Goal: Navigation & Orientation: Go to known website

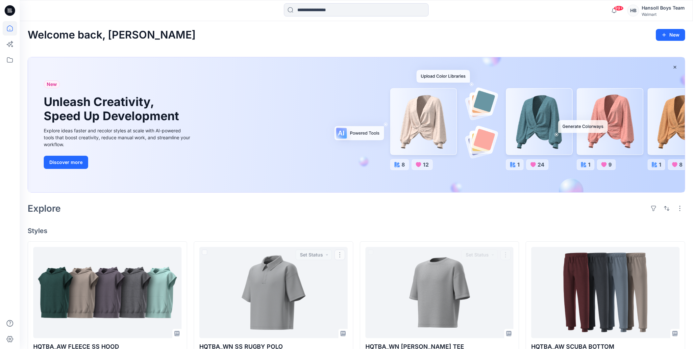
scroll to position [109, 0]
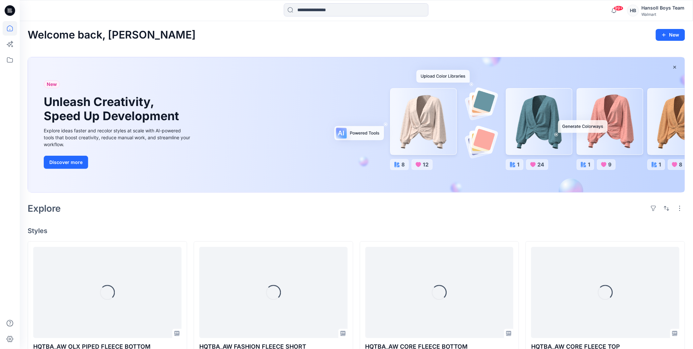
click at [332, 36] on div "Welcome back, [PERSON_NAME] New" at bounding box center [356, 35] width 657 height 12
